Goal: Information Seeking & Learning: Learn about a topic

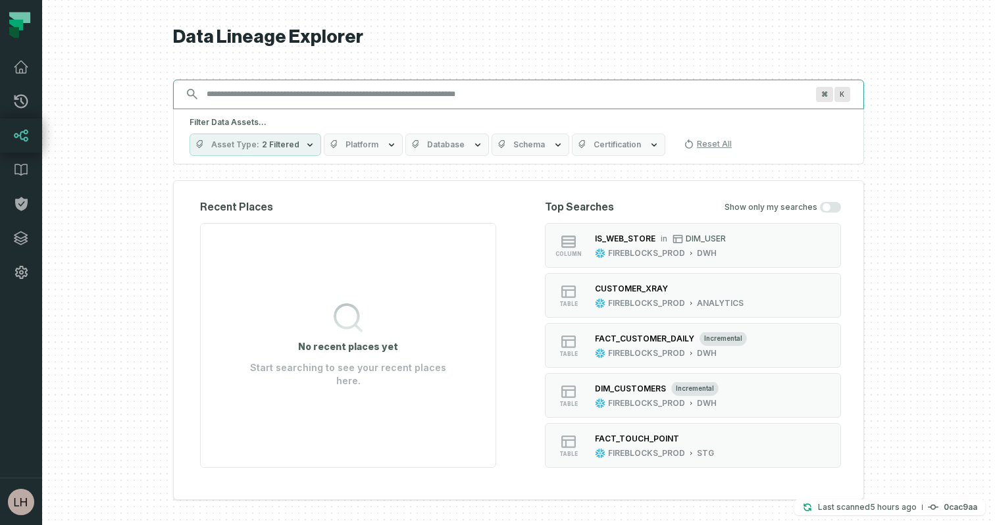
click at [600, 93] on input "Discovery Provider cmdk menu" at bounding box center [507, 94] width 616 height 21
paste input "**********"
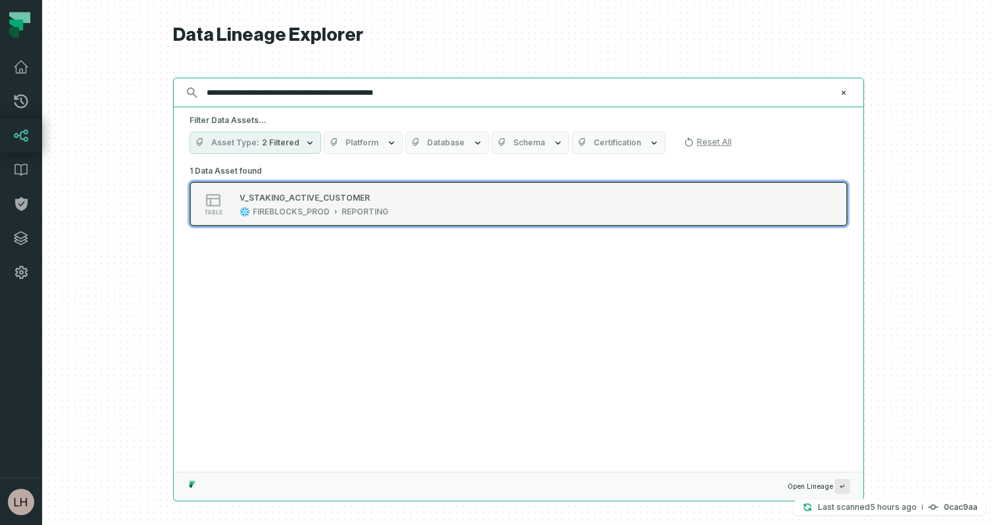
type input "**********"
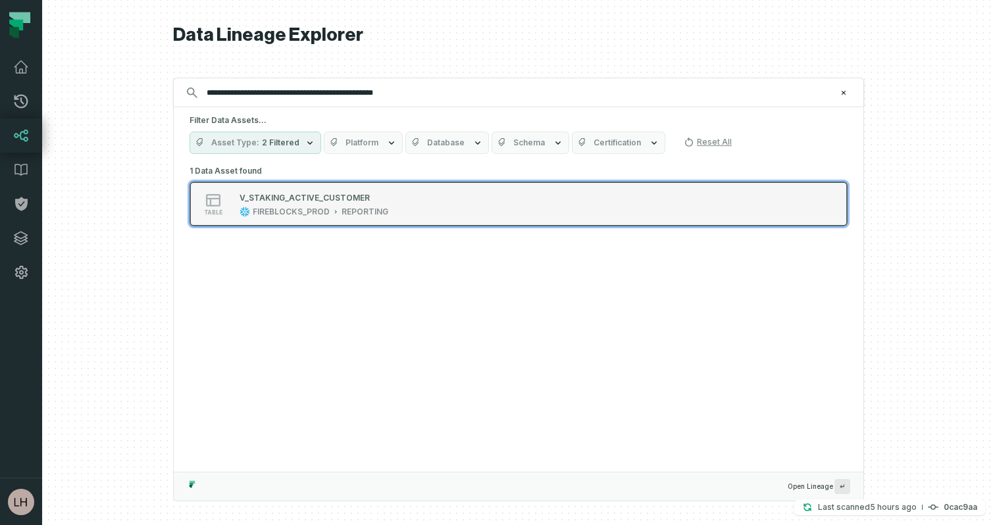
click at [407, 199] on div "table V_STAKING_ACTIVE_CUSTOMER FIREBLOCKS_PROD REPORTING" at bounding box center [356, 204] width 329 height 26
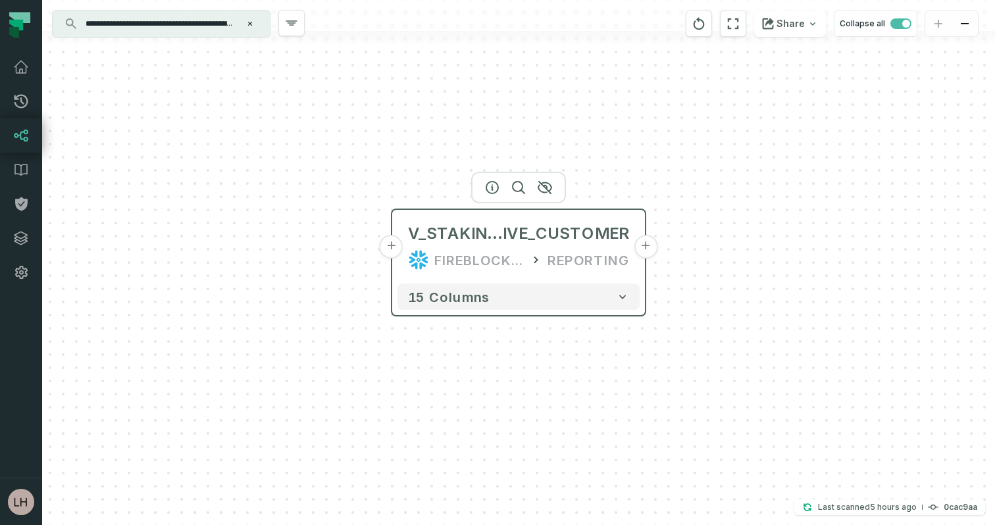
click at [568, 261] on div "REPORTING" at bounding box center [589, 259] width 82 height 21
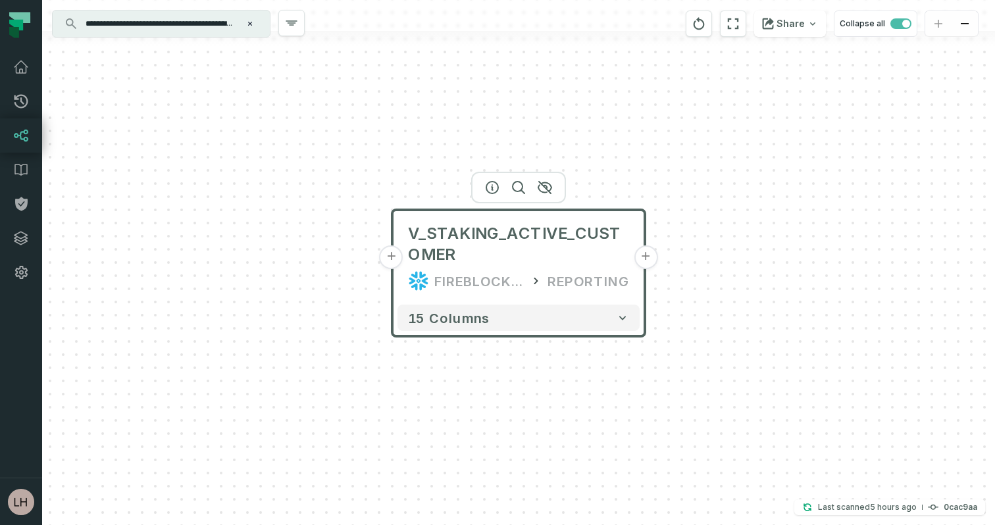
click at [568, 261] on span "V_STAKING_ACTIVE_CUSTOMER" at bounding box center [518, 244] width 221 height 42
click at [517, 268] on div "V_STAKING_ACTIVE_CUSTOMER FIREBLOCKS_PROD REPORTING" at bounding box center [519, 257] width 242 height 84
click at [291, 22] on icon "button" at bounding box center [291, 23] width 11 height 4
click at [648, 257] on button "+" at bounding box center [646, 257] width 24 height 24
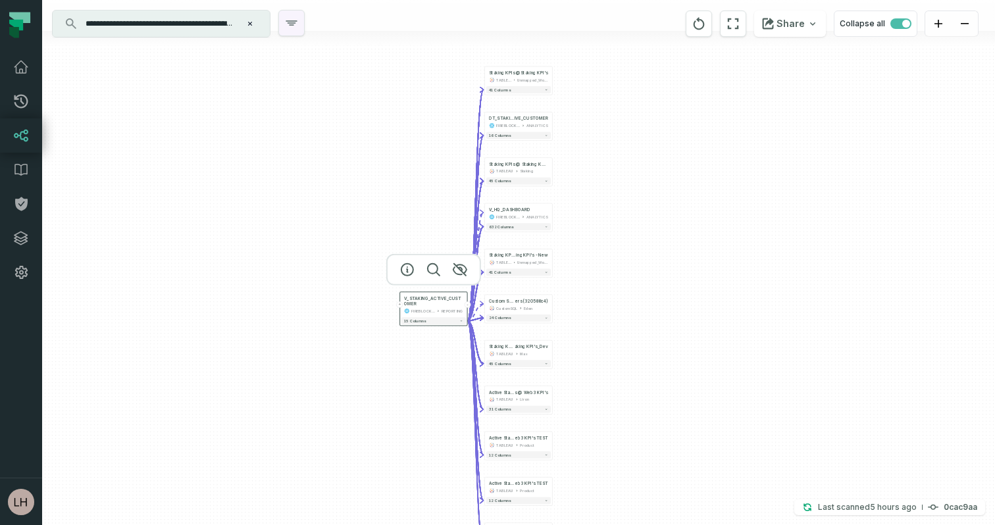
click at [288, 24] on icon "button" at bounding box center [292, 23] width 16 height 16
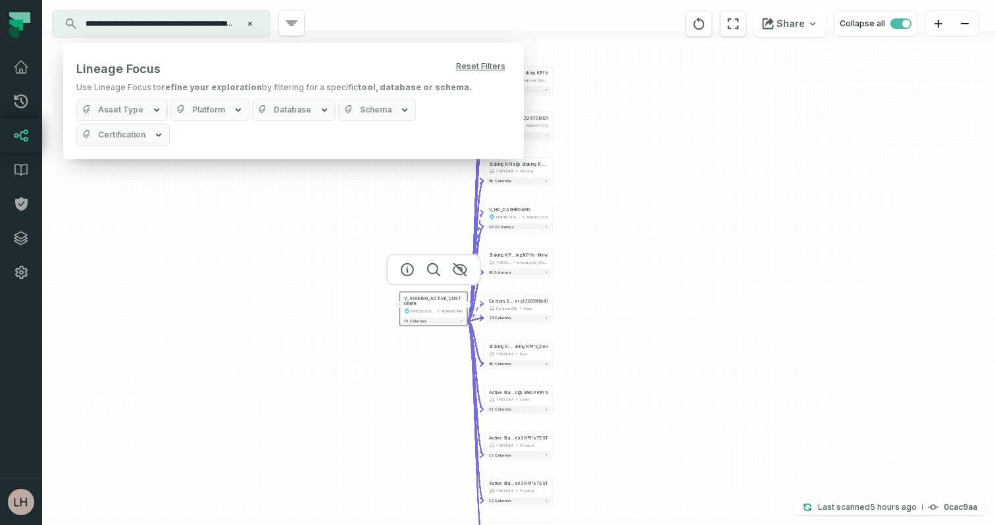
click at [380, 111] on span "Schema" at bounding box center [376, 110] width 32 height 11
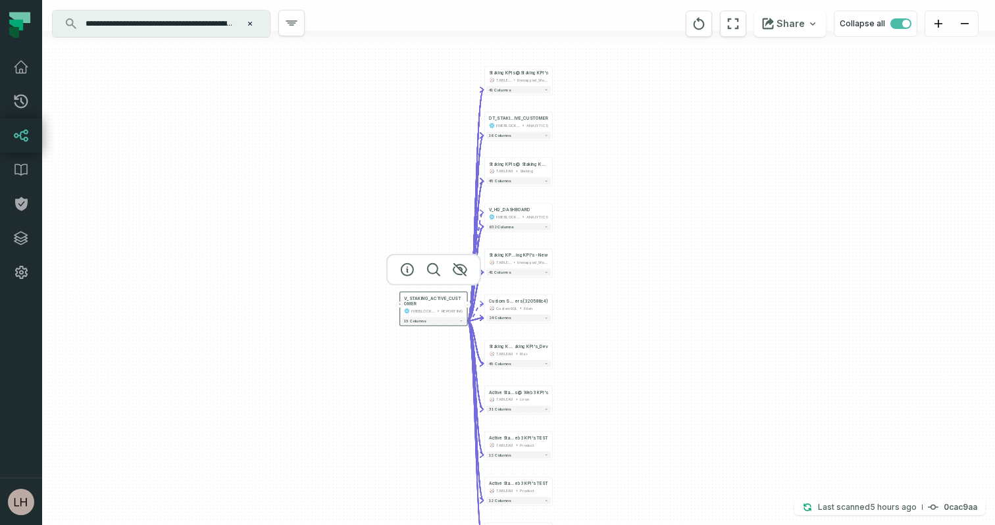
click at [302, 173] on div "+ Staking KPIs @ Staking KPI's TABLEAU Unmapped_Workbooks 41 columns - DT_STAKI…" at bounding box center [518, 262] width 953 height 525
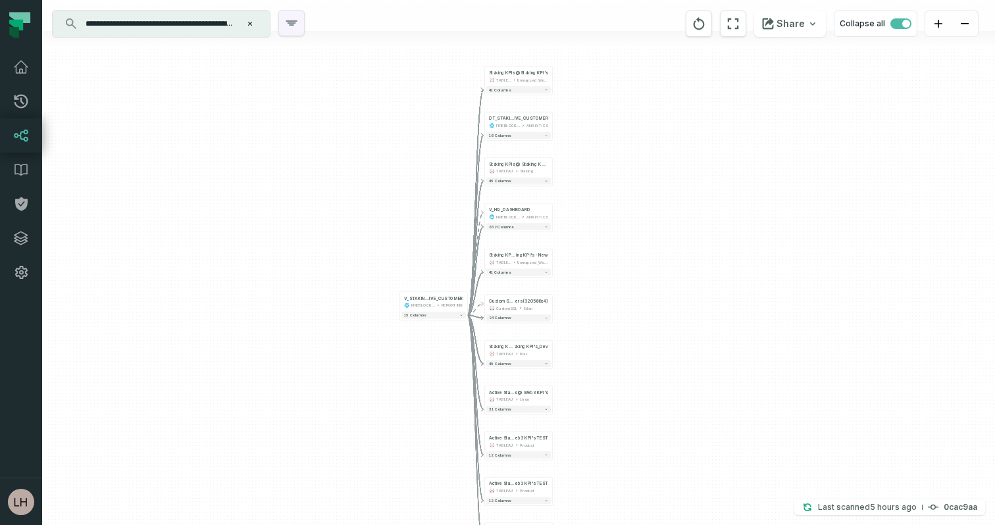
click at [287, 25] on icon "button" at bounding box center [292, 23] width 16 height 16
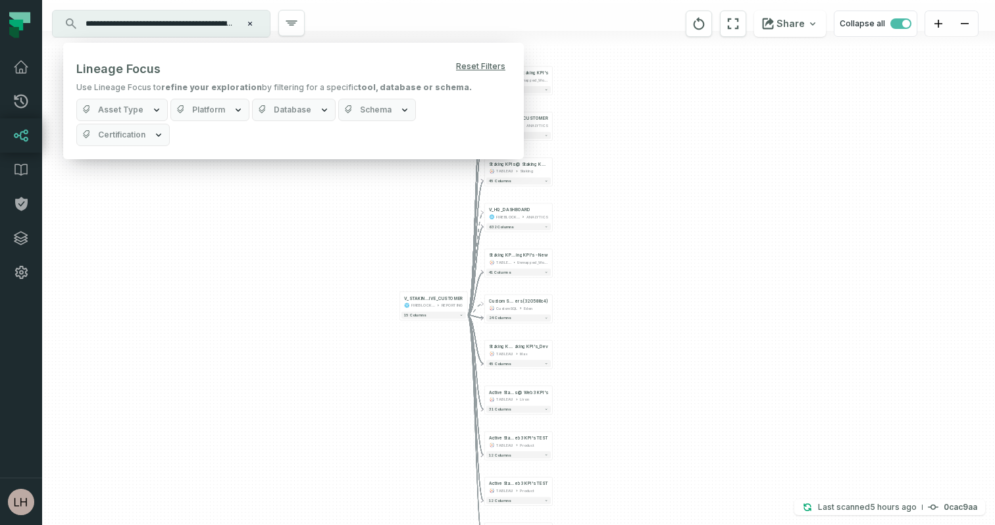
click at [401, 111] on icon "button" at bounding box center [404, 110] width 11 height 11
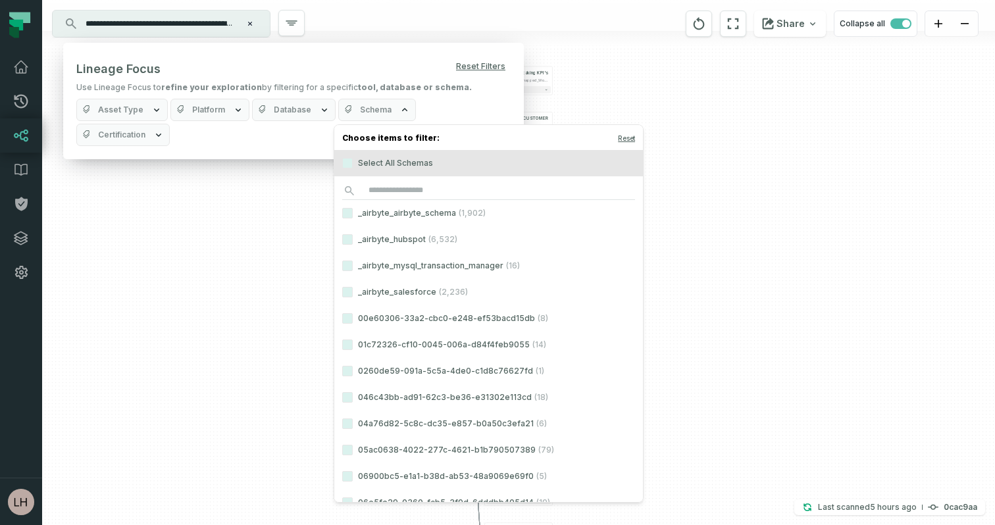
click at [399, 114] on icon "button" at bounding box center [404, 110] width 11 height 11
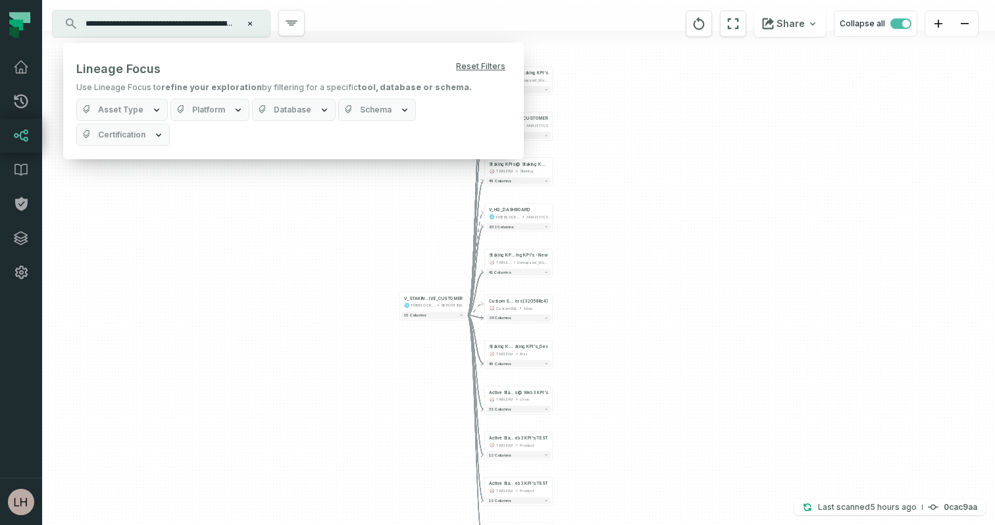
click at [373, 104] on button "Schema" at bounding box center [377, 110] width 78 height 22
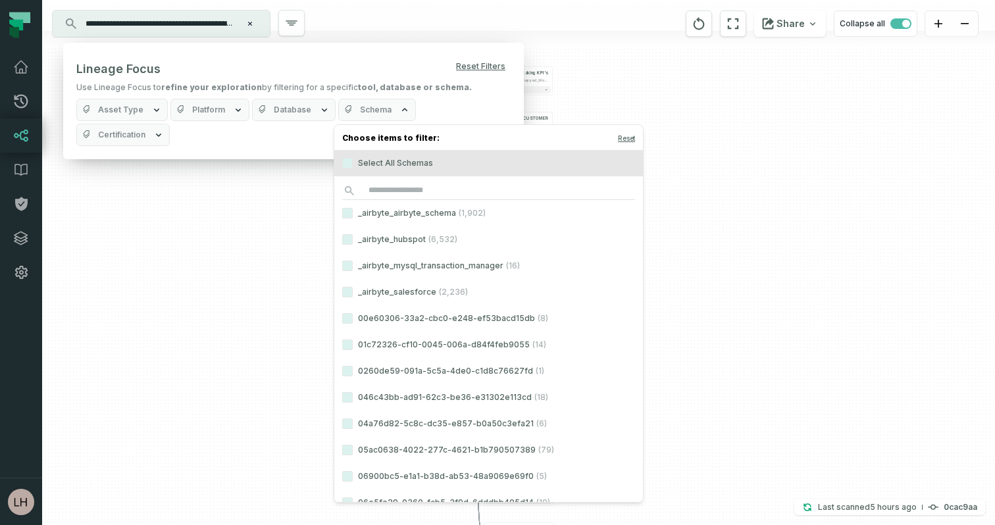
click at [380, 157] on label "Select All Schemas" at bounding box center [488, 163] width 309 height 26
click at [353, 158] on button "Select All Schemas" at bounding box center [347, 163] width 11 height 11
click at [380, 157] on label "Select All Schemas" at bounding box center [488, 163] width 309 height 26
click at [353, 158] on button "Select All Schemas" at bounding box center [347, 163] width 11 height 11
click at [417, 38] on div at bounding box center [518, 38] width 953 height 15
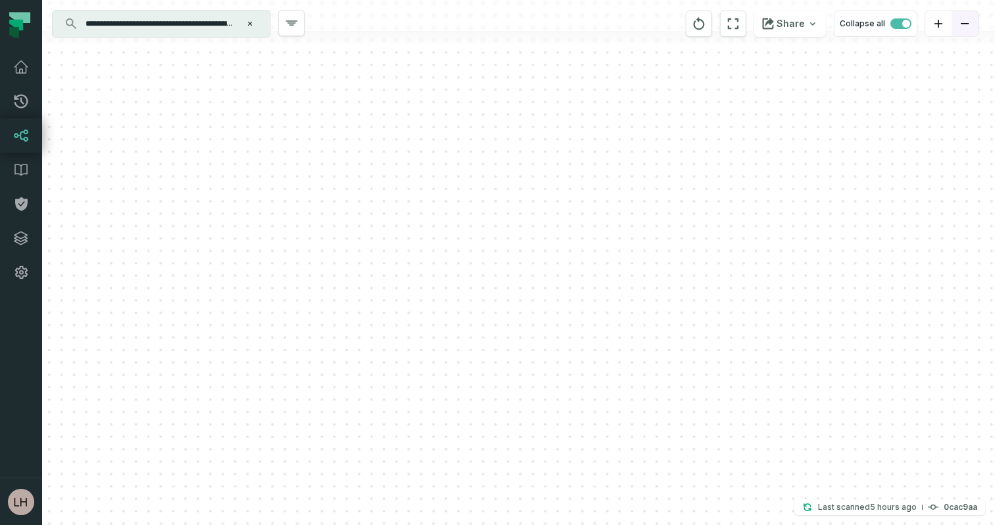
click at [958, 22] on button "zoom out" at bounding box center [965, 24] width 26 height 26
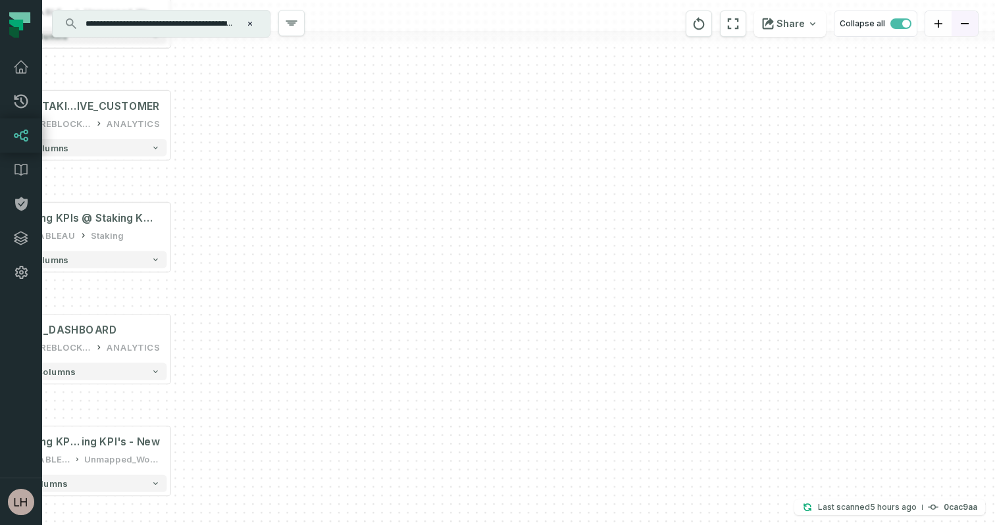
click at [958, 22] on button "zoom out" at bounding box center [965, 24] width 26 height 26
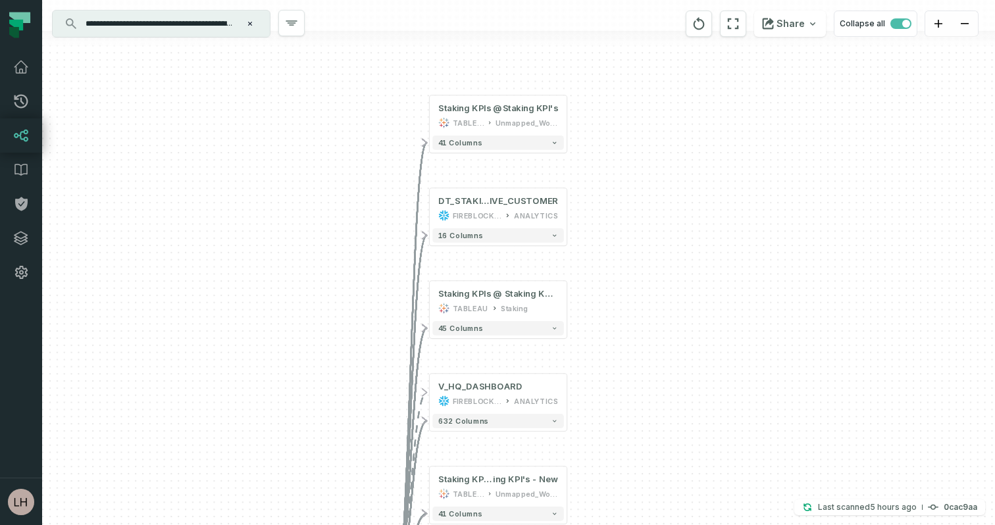
drag, startPoint x: 498, startPoint y: 213, endPoint x: 835, endPoint y: 282, distance: 343.8
click at [835, 282] on div "+ Staking KPIs @ Staking KPI's TABLEAU Unmapped_Workbooks 41 columns - DT_STAKI…" at bounding box center [518, 262] width 953 height 525
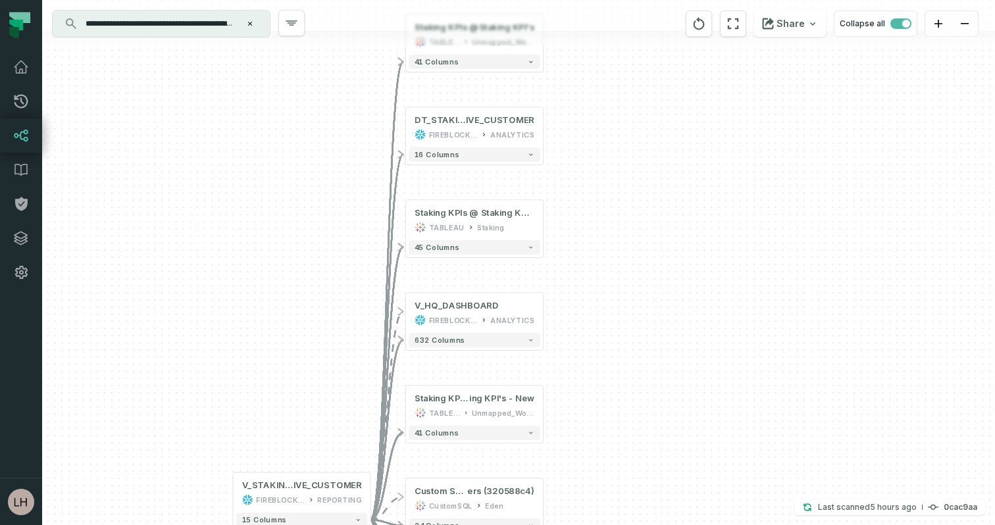
drag, startPoint x: 835, startPoint y: 282, endPoint x: 811, endPoint y: 201, distance: 84.3
click at [811, 201] on div "+ Staking KPIs @ Staking KPI's TABLEAU Unmapped_Workbooks 41 columns - DT_STAKI…" at bounding box center [518, 262] width 953 height 525
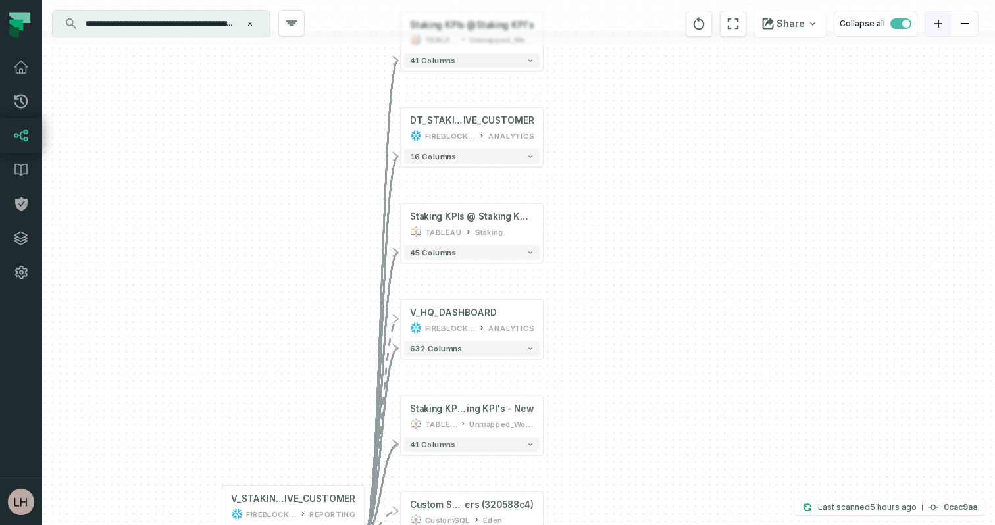
click at [935, 30] on button "zoom in" at bounding box center [938, 24] width 26 height 26
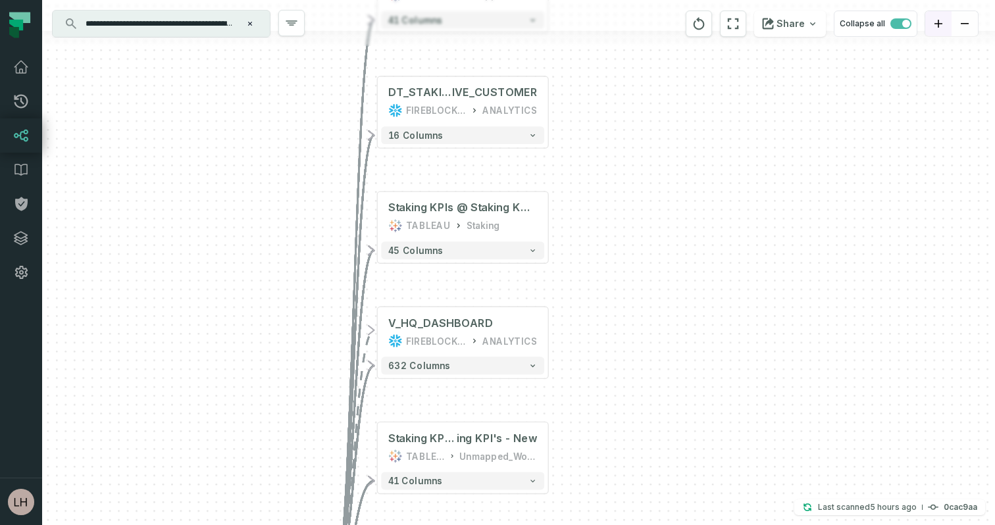
click at [935, 30] on button "zoom in" at bounding box center [938, 24] width 26 height 26
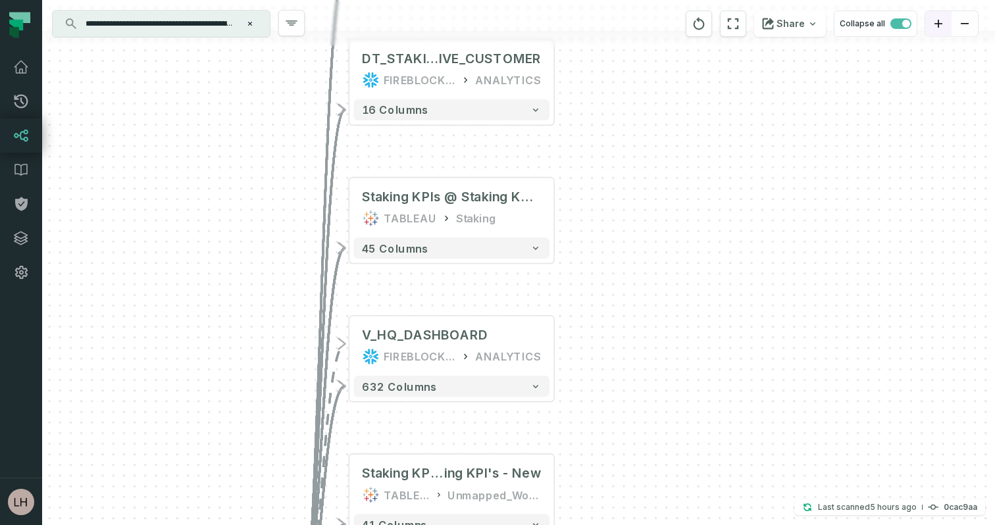
click at [935, 30] on button "zoom in" at bounding box center [938, 24] width 26 height 26
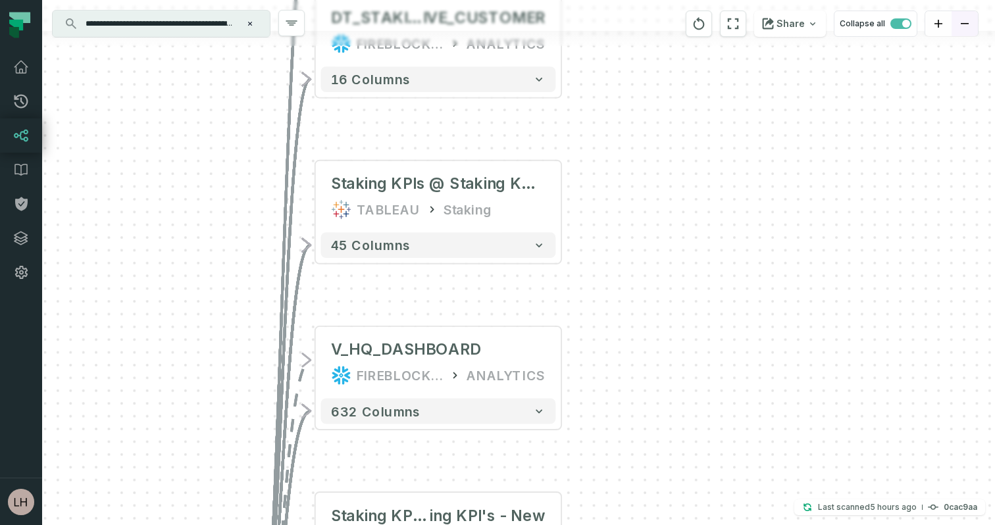
click at [962, 27] on button "zoom out" at bounding box center [965, 24] width 26 height 26
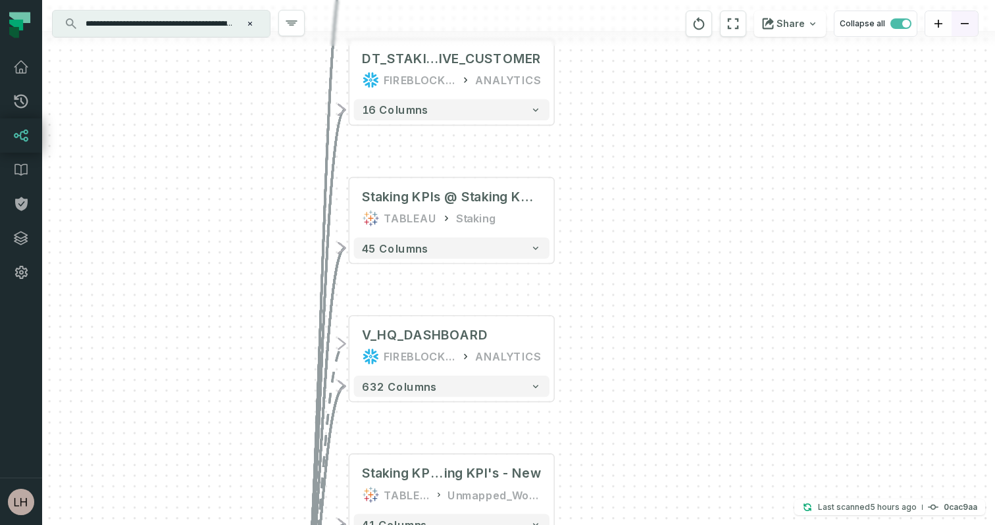
click at [962, 28] on button "zoom out" at bounding box center [965, 24] width 26 height 26
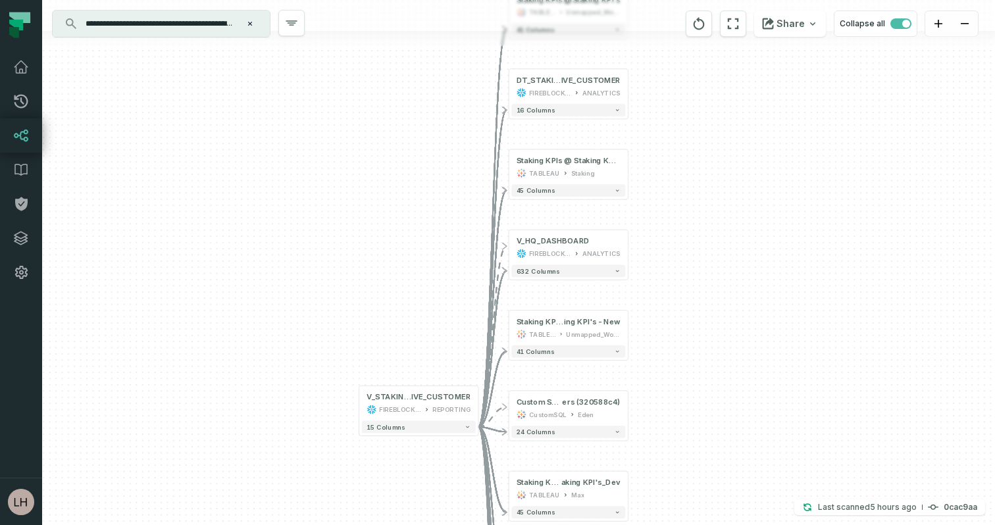
drag, startPoint x: 734, startPoint y: 390, endPoint x: 728, endPoint y: 337, distance: 53.6
click at [729, 338] on div "+ Staking KPIs @ Staking KPI's TABLEAU Unmapped_Workbooks 41 columns - DT_STAKI…" at bounding box center [518, 262] width 953 height 525
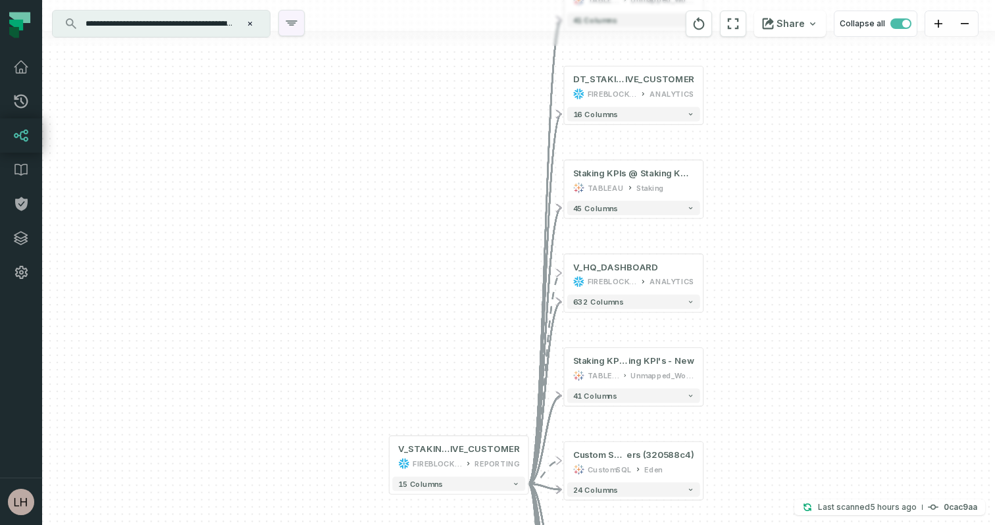
click at [292, 24] on icon "button" at bounding box center [291, 23] width 11 height 4
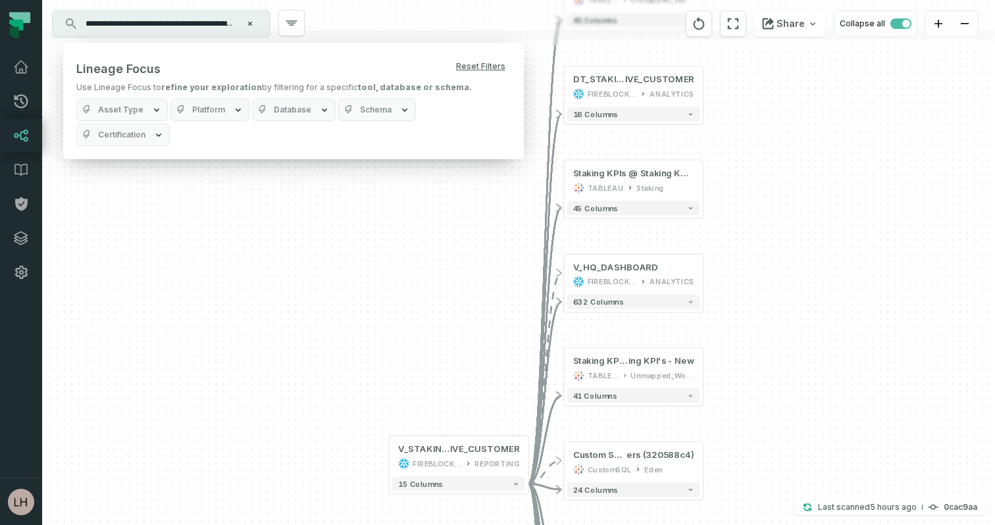
click at [321, 106] on icon "button" at bounding box center [324, 110] width 11 height 11
click at [235, 107] on icon "button" at bounding box center [238, 110] width 11 height 11
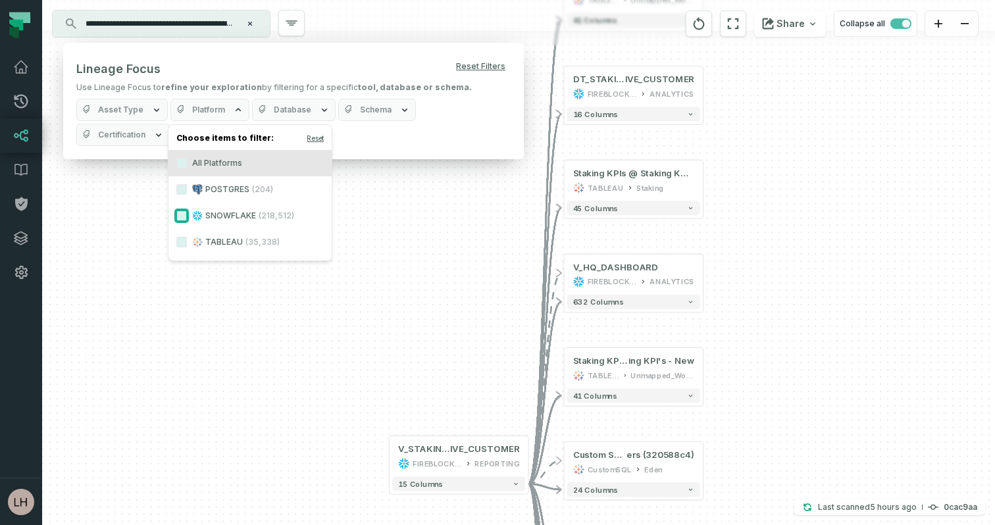
click at [181, 213] on button "SNOWFLAKE (218,512)" at bounding box center [181, 216] width 11 height 11
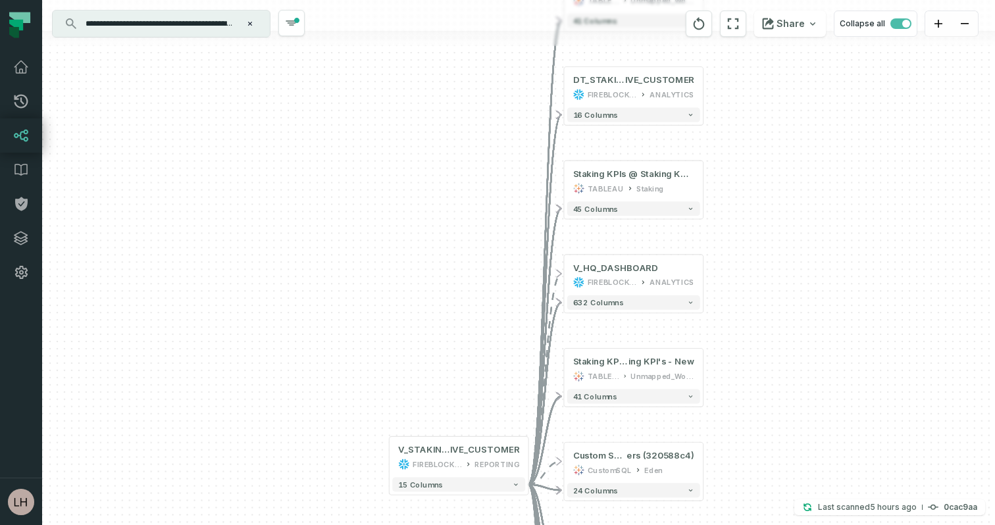
click at [414, 224] on div "+ Staking KPIs @ Staking KPI's TABLEAU Unmapped_Workbooks 41 columns - DT_STAKI…" at bounding box center [518, 262] width 953 height 525
click at [289, 24] on icon "button" at bounding box center [291, 23] width 11 height 4
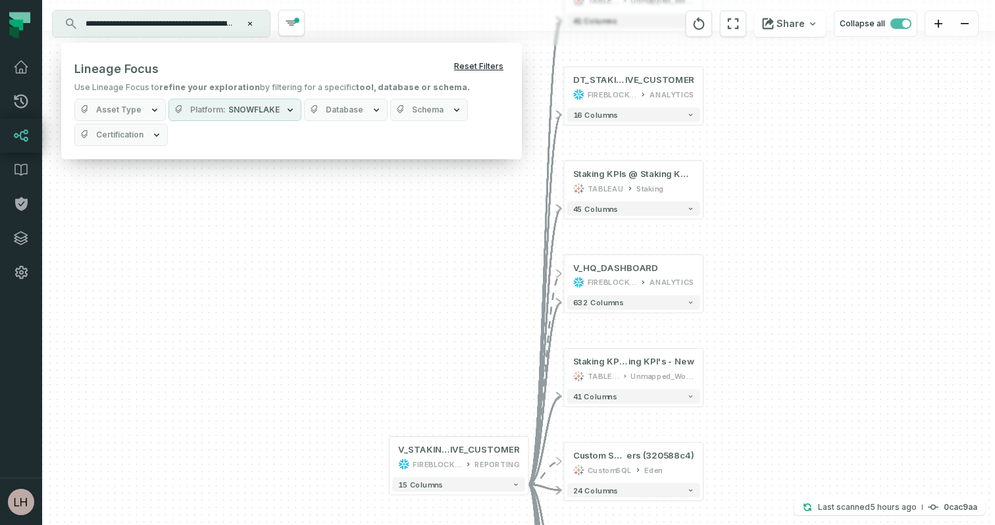
click at [486, 66] on button "Reset Filters" at bounding box center [479, 66] width 60 height 21
click at [206, 118] on button "Platform" at bounding box center [209, 110] width 79 height 22
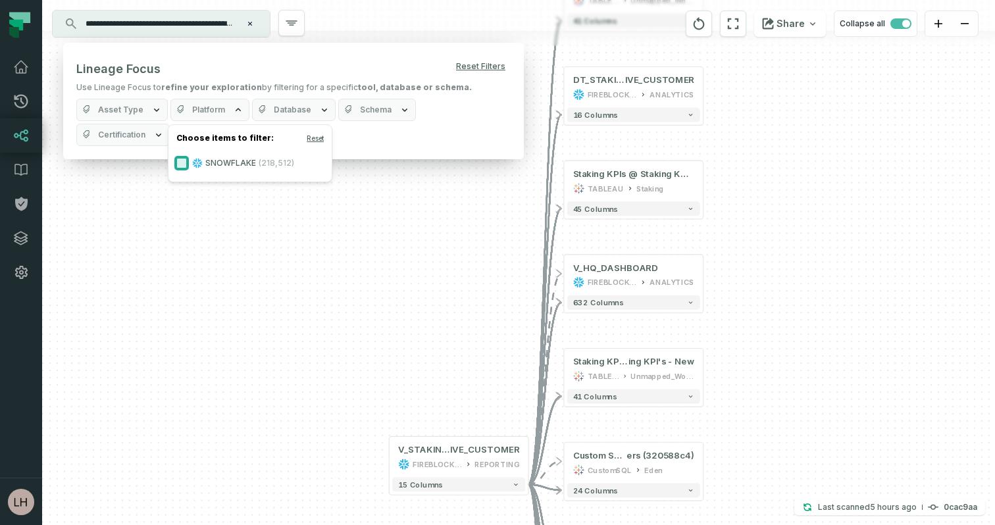
click at [181, 162] on button "SNOWFLAKE (218,512)" at bounding box center [181, 163] width 11 height 11
click at [373, 282] on div "+ Staking KPIs @ Staking KPI's TABLEAU Unmapped_Workbooks 41 columns - DT_STAKI…" at bounding box center [518, 262] width 953 height 525
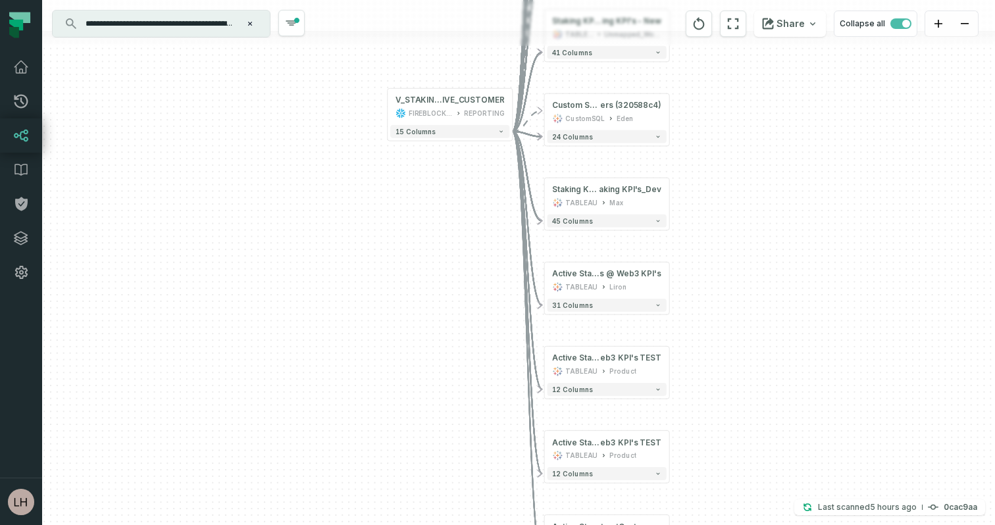
drag, startPoint x: 373, startPoint y: 282, endPoint x: 373, endPoint y: -51, distance: 332.4
click at [373, 0] on html "Pull Requests Dashboard Lineage Data Catalog Policies Integrations Settings Lir…" at bounding box center [497, 262] width 995 height 525
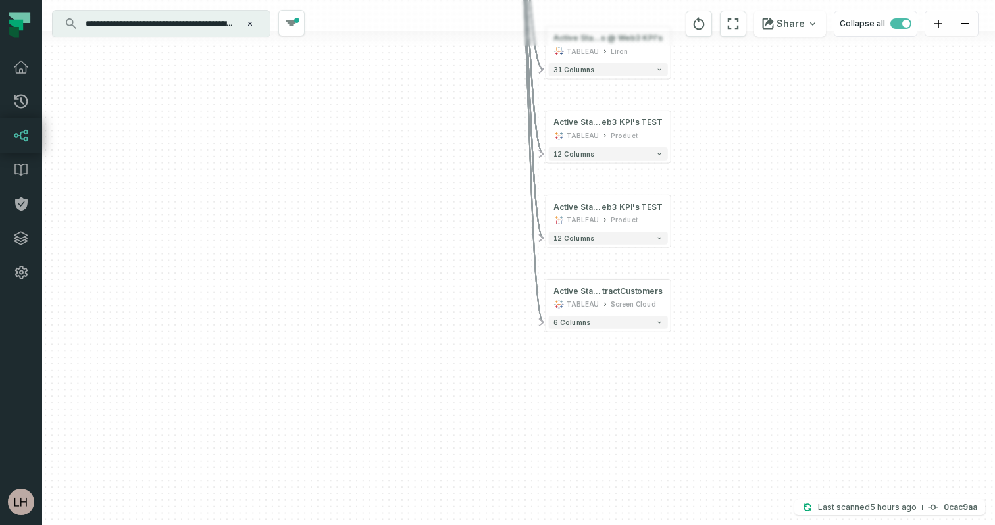
drag, startPoint x: 308, startPoint y: 298, endPoint x: 311, endPoint y: 63, distance: 235.6
click at [309, 63] on div "+ Staking KPIs @ Staking KPI's TABLEAU Unmapped_Workbooks 41 columns - DT_STAKI…" at bounding box center [518, 262] width 953 height 525
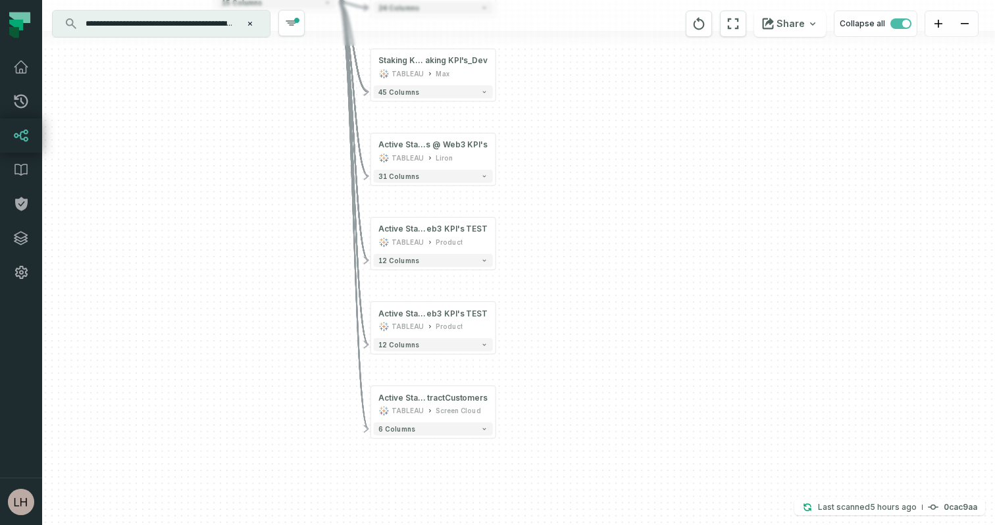
drag, startPoint x: 700, startPoint y: 430, endPoint x: 524, endPoint y: 537, distance: 206.1
click at [524, 525] on html "Pull Requests Dashboard Lineage Data Catalog Policies Integrations Settings Lir…" at bounding box center [497, 262] width 995 height 525
click at [803, 505] on button "Last scanned 9/21/2025, 7:26:05 AM 0cac9aa" at bounding box center [889, 508] width 191 height 16
click at [704, 18] on icon "reset" at bounding box center [699, 23] width 11 height 13
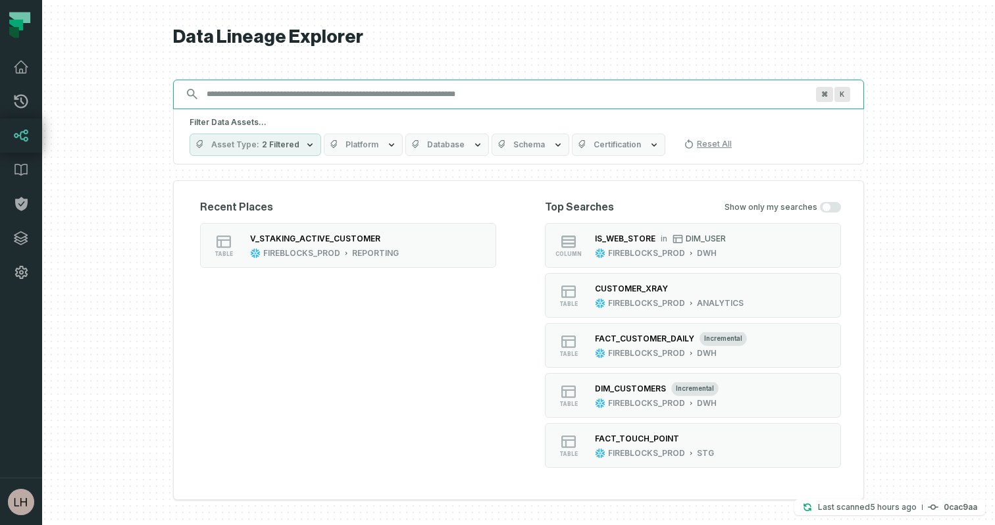
paste input "**********"
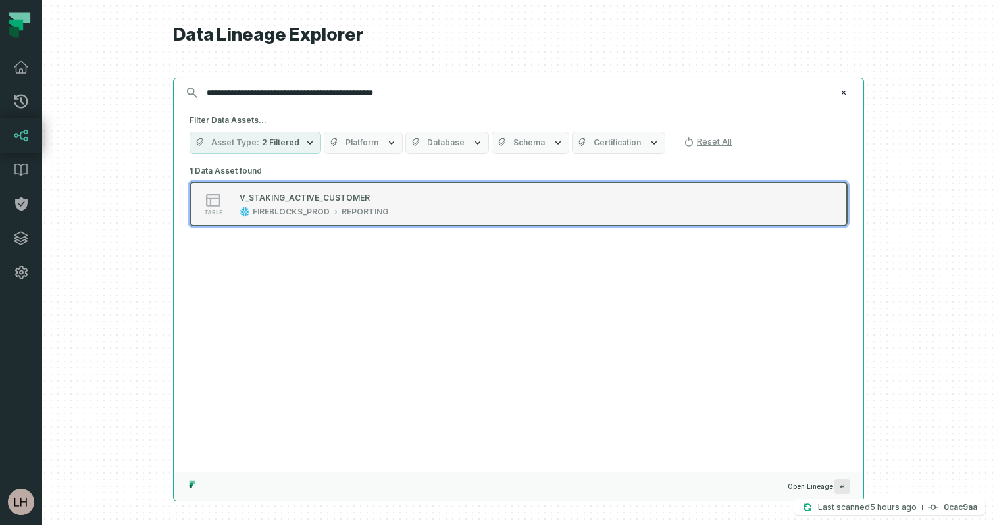
type input "**********"
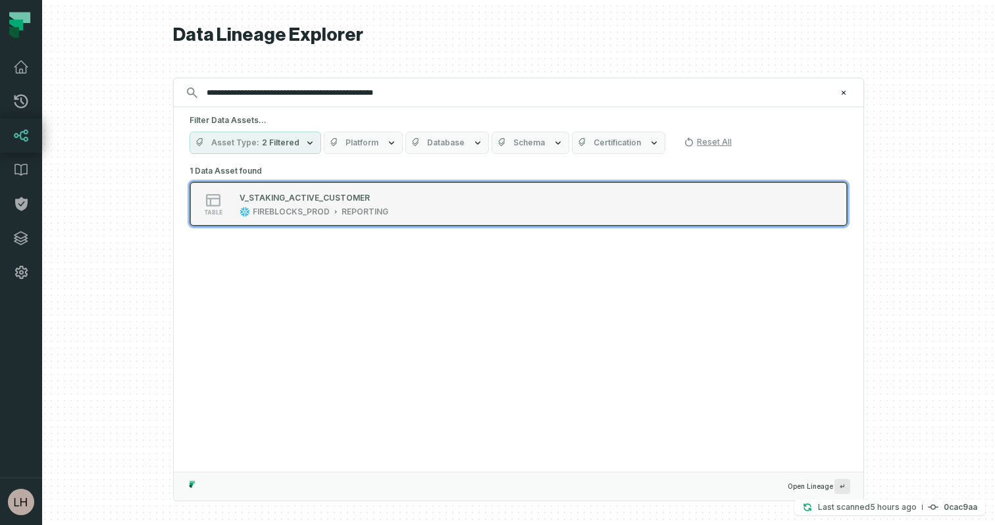
click at [363, 216] on div "REPORTING" at bounding box center [365, 212] width 47 height 11
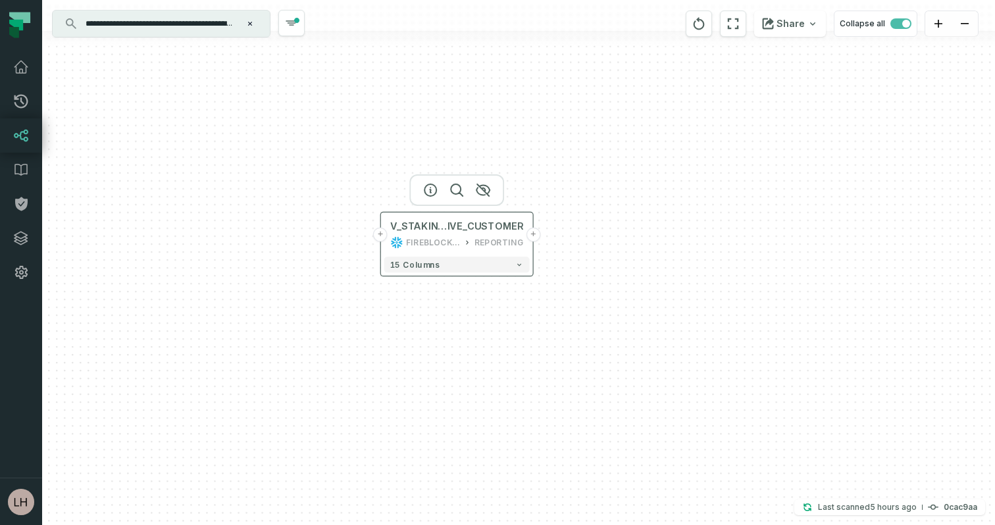
click at [535, 240] on button "+" at bounding box center [533, 235] width 14 height 14
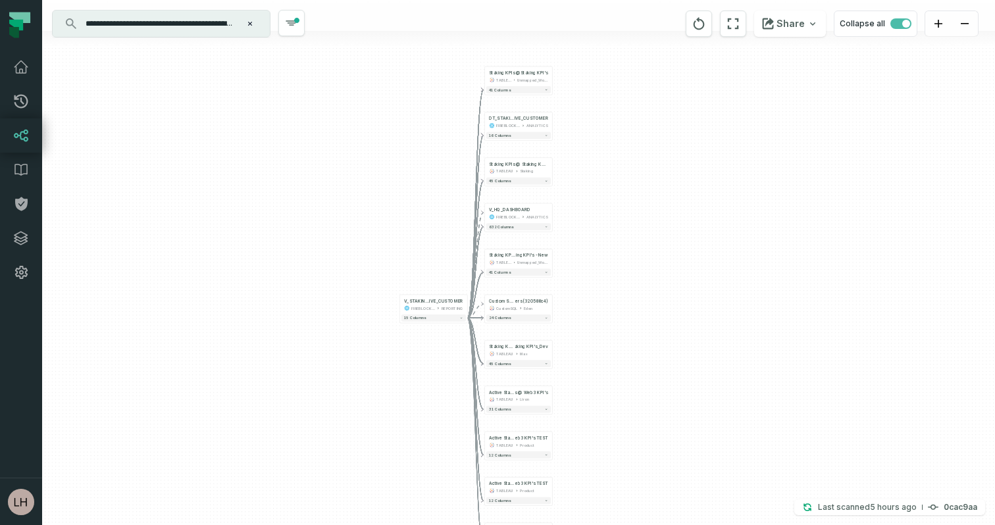
click at [178, 30] on input "**********" at bounding box center [160, 23] width 165 height 21
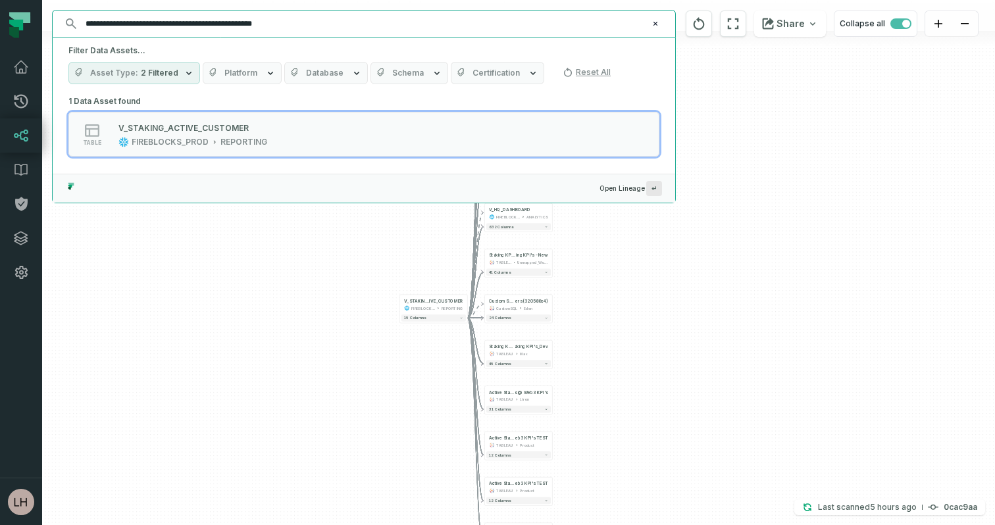
click at [265, 69] on icon "button" at bounding box center [270, 73] width 11 height 11
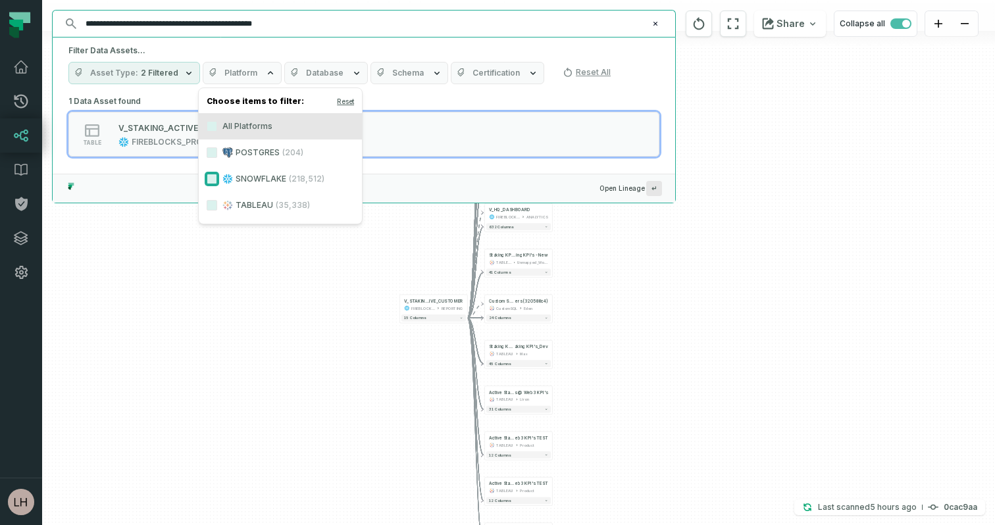
click at [211, 175] on button "SNOWFLAKE (218,512)" at bounding box center [212, 179] width 11 height 11
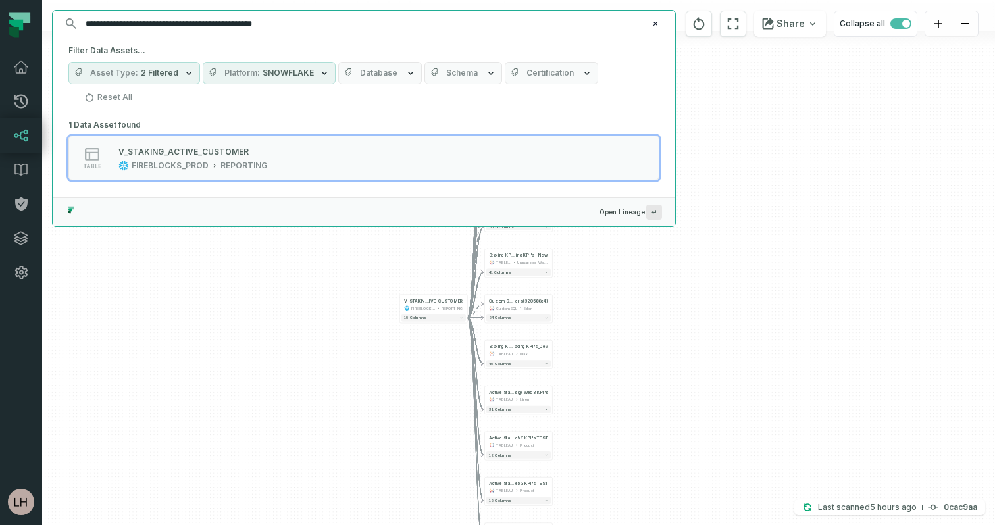
click at [629, 95] on div "Asset Type 2 Filtered Platform SNOWFLAKE Database Schema Certification Reset All" at bounding box center [363, 85] width 591 height 46
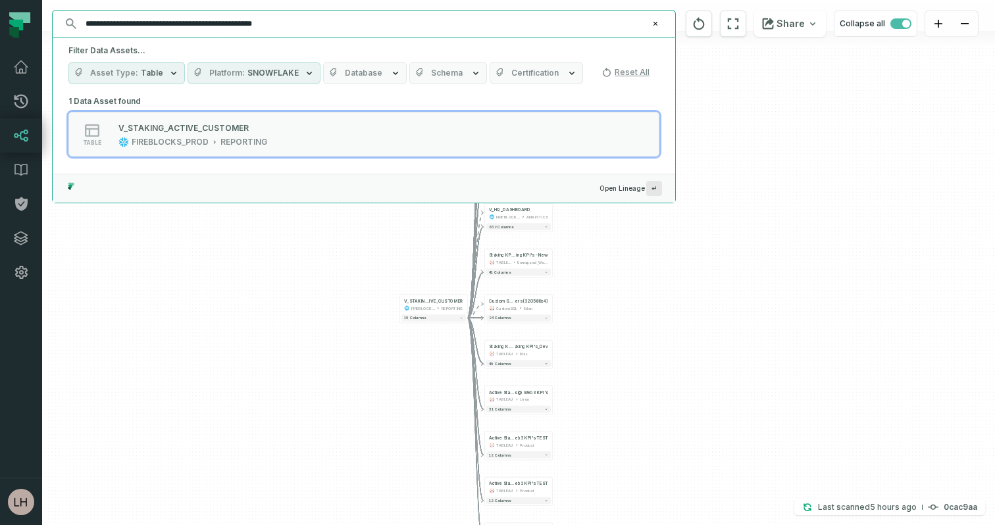
click at [746, 128] on div "+ Staking KPIs @ Staking KPI's TABLEAU Unmapped_Workbooks 41 columns - DT_STAKI…" at bounding box center [518, 262] width 953 height 525
